Goal: Use online tool/utility

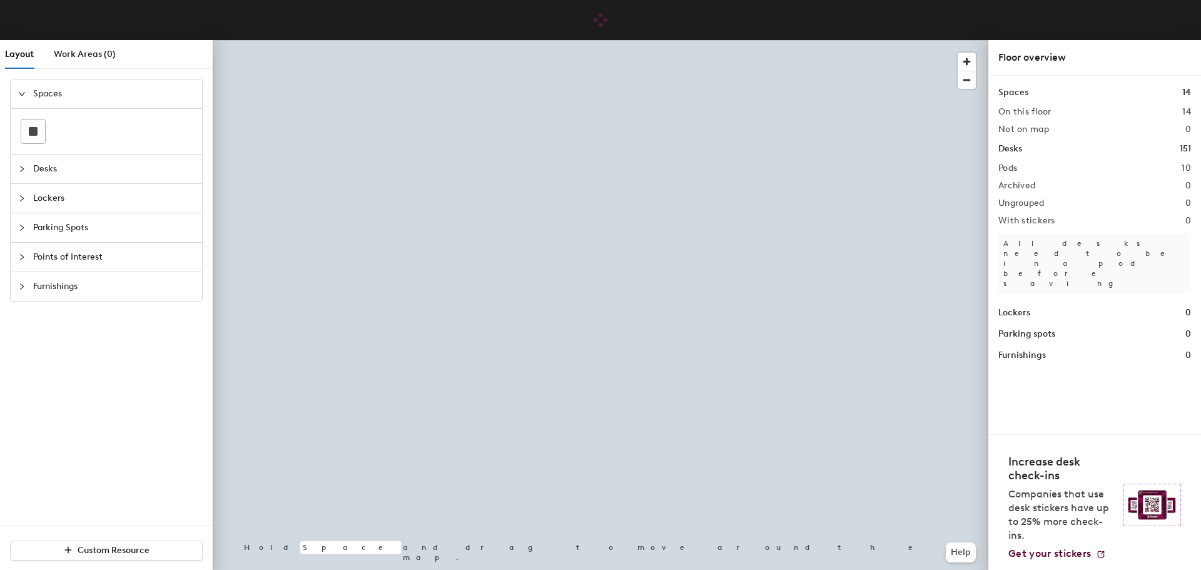
click at [24, 170] on icon "collapsed" at bounding box center [22, 169] width 8 height 8
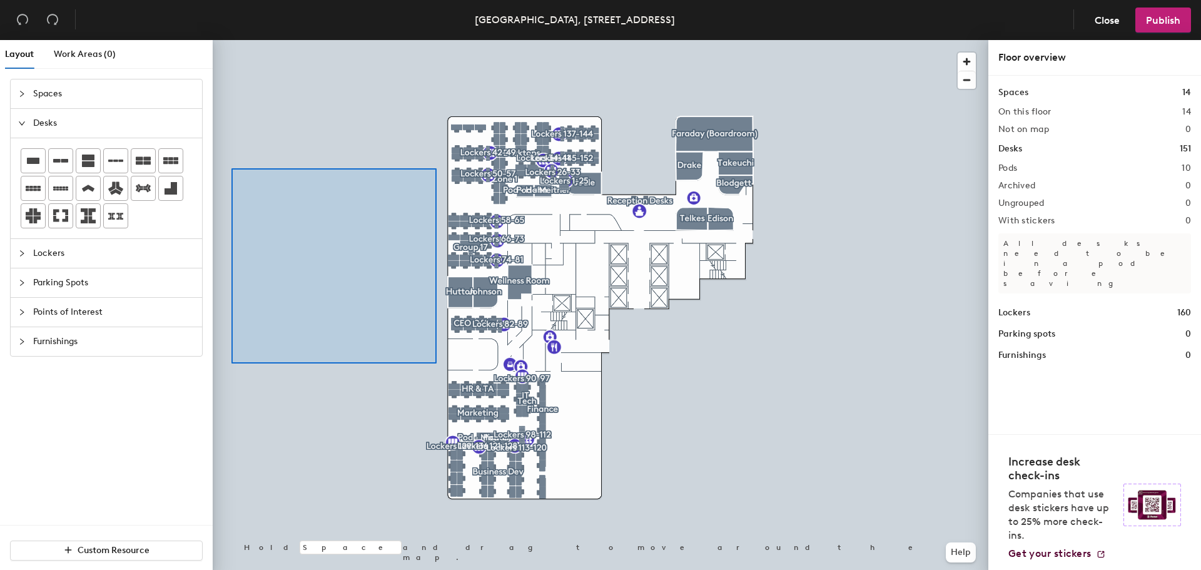
click at [235, 40] on div at bounding box center [601, 40] width 776 height 0
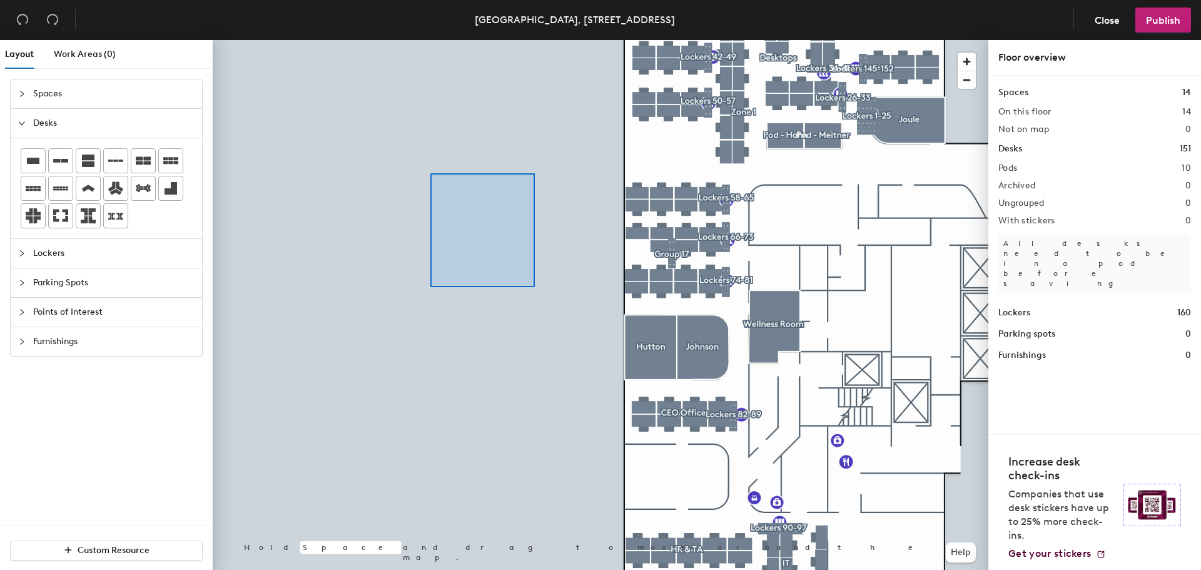
click at [430, 40] on div at bounding box center [601, 40] width 776 height 0
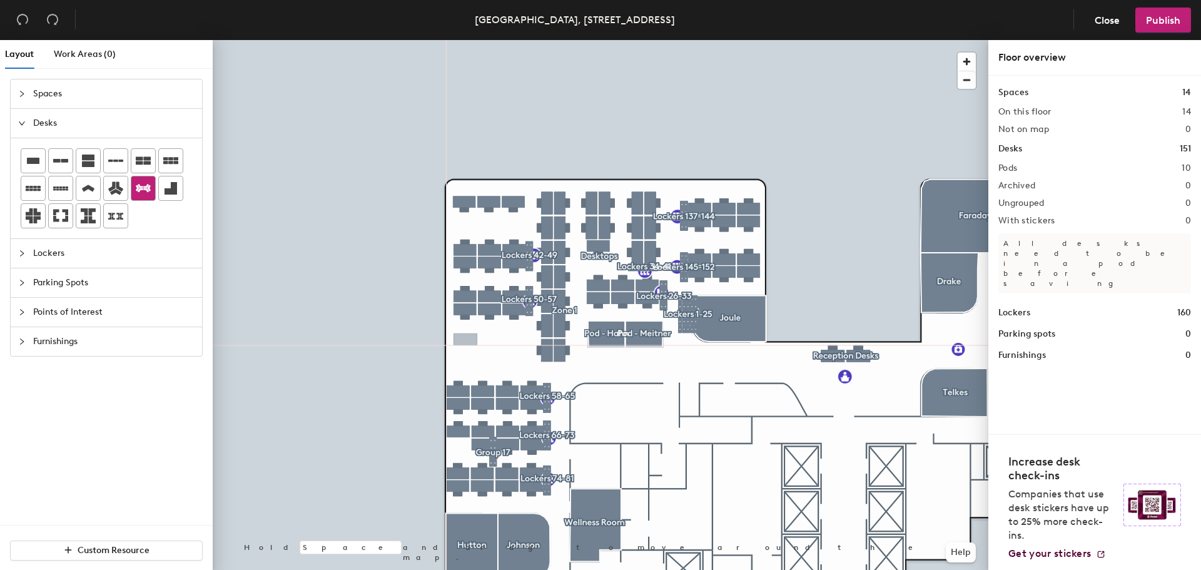
click at [465, 340] on div "Layout Work Areas (0) Spaces Desks Lockers Parking Spots Points of Interest Fur…" at bounding box center [600, 307] width 1201 height 535
click at [32, 96] on div at bounding box center [25, 94] width 15 height 14
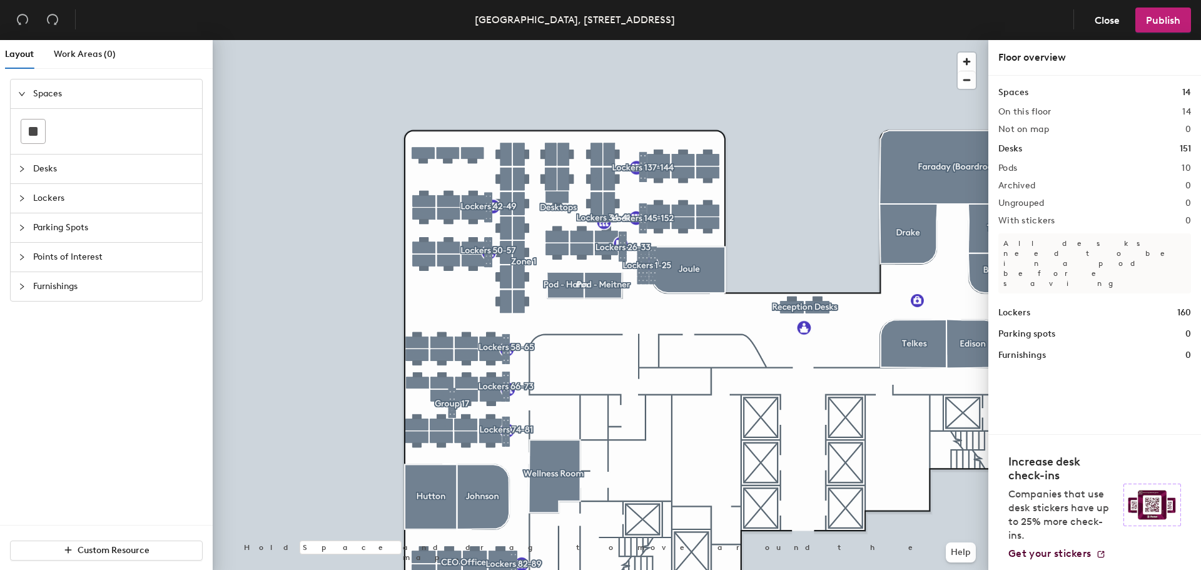
click at [432, 307] on div "Layout Work Areas (0) Spaces Desks Lockers Parking Spots Points of Interest Fur…" at bounding box center [600, 307] width 1201 height 535
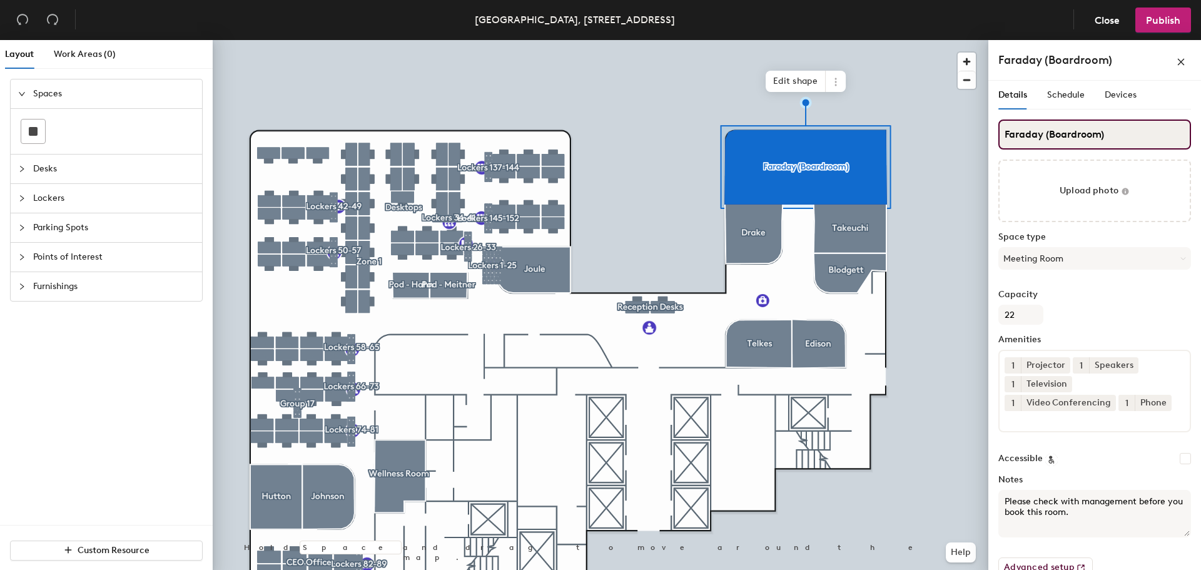
click at [1119, 136] on input "Faraday (Boardroom)" at bounding box center [1094, 134] width 193 height 30
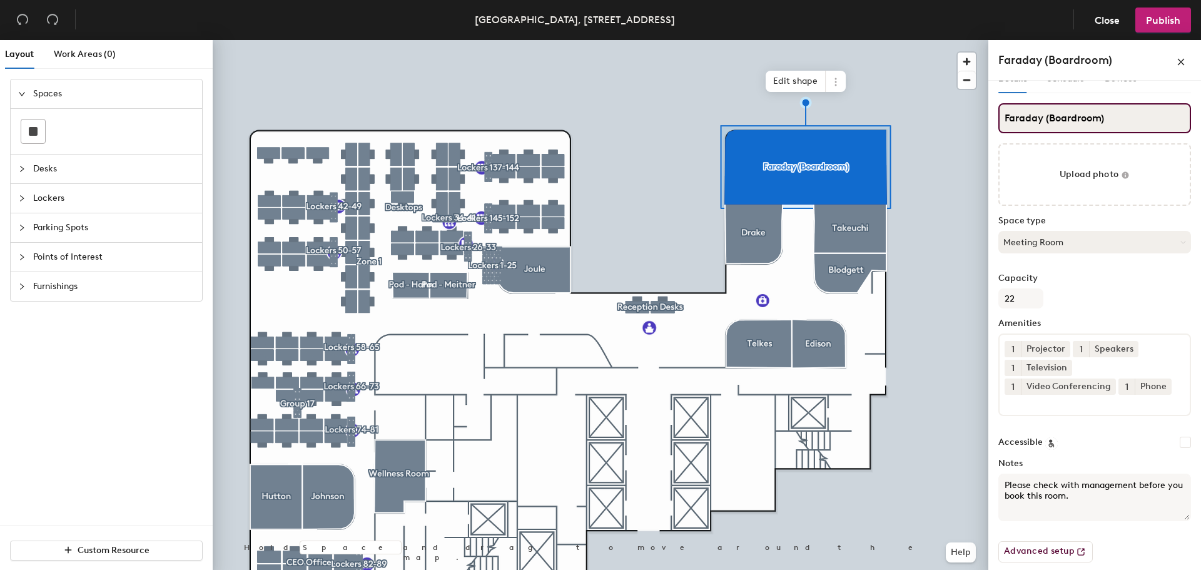
scroll to position [24, 0]
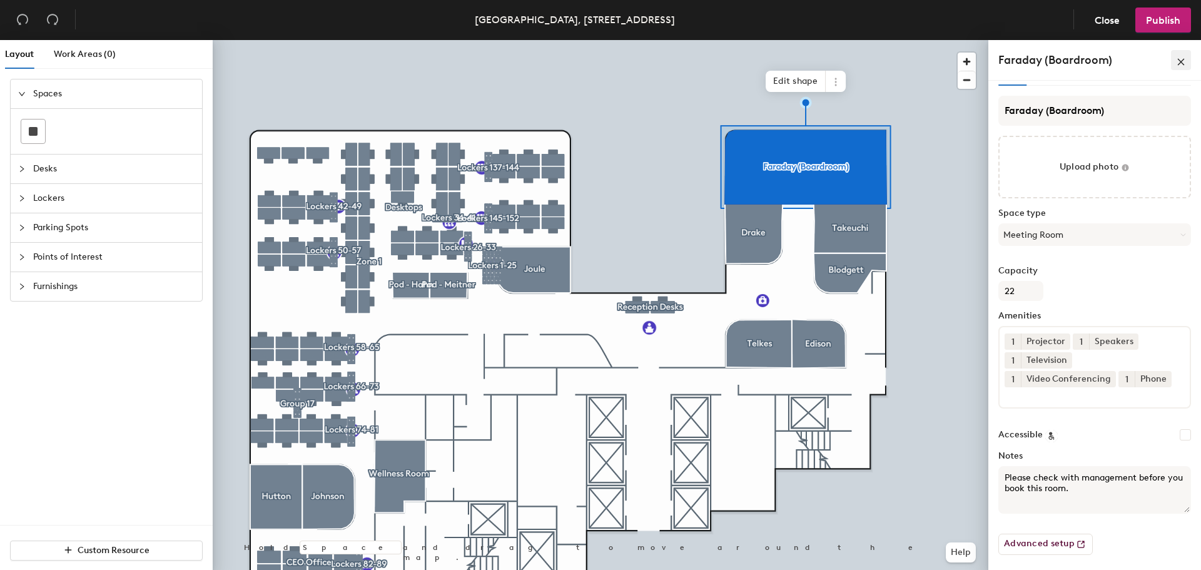
click at [1177, 59] on icon "close" at bounding box center [1181, 62] width 9 height 9
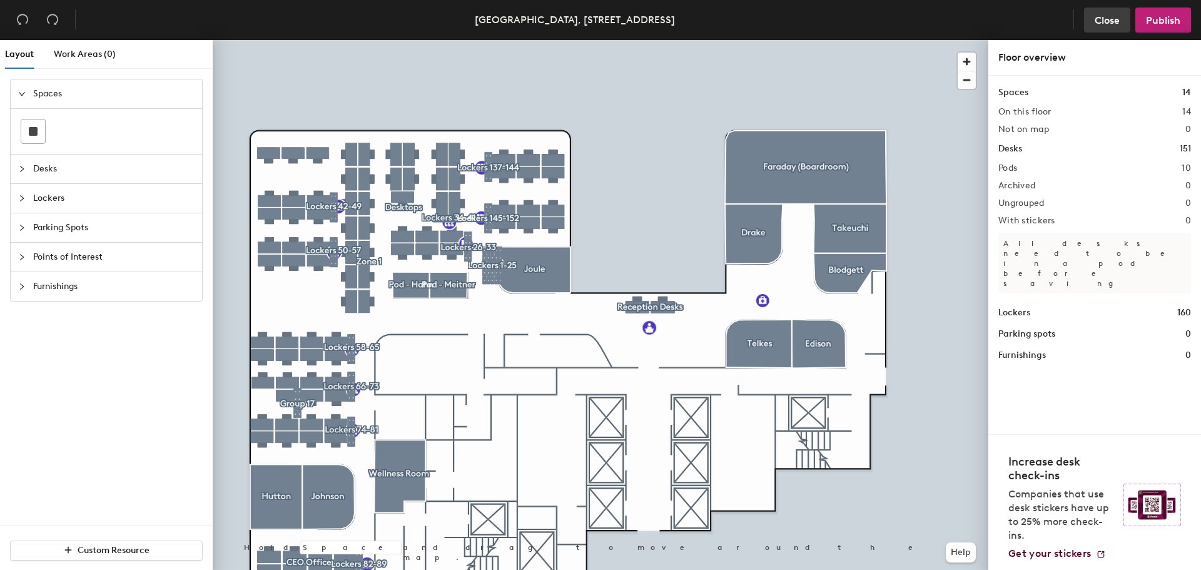
click at [1107, 24] on span "Close" at bounding box center [1107, 20] width 25 height 12
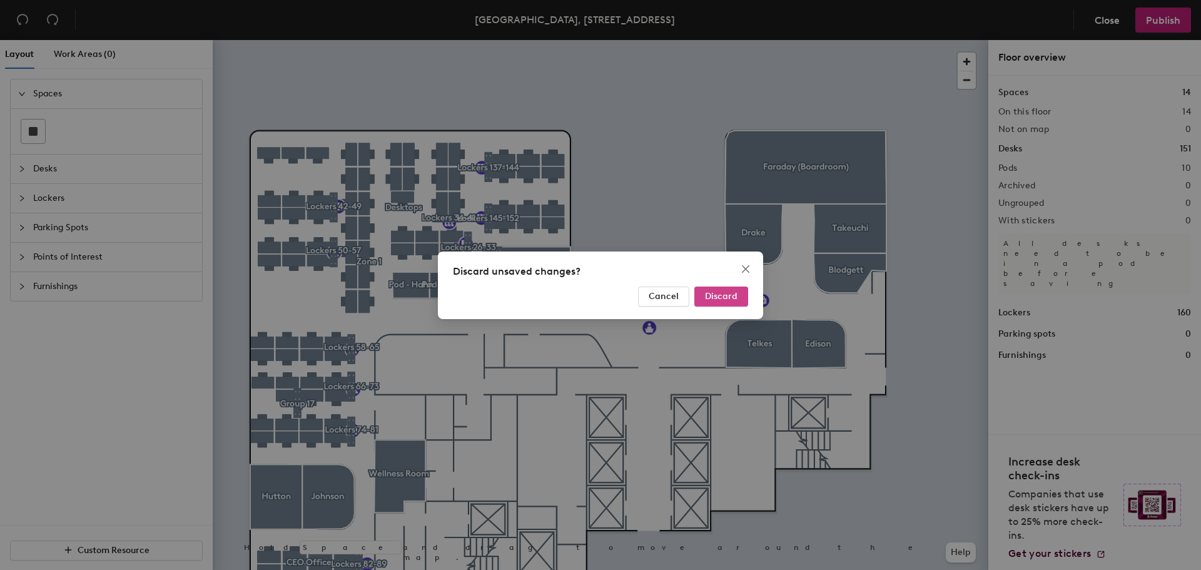
click at [728, 295] on span "Discard" at bounding box center [721, 296] width 33 height 11
